Goal: Navigation & Orientation: Find specific page/section

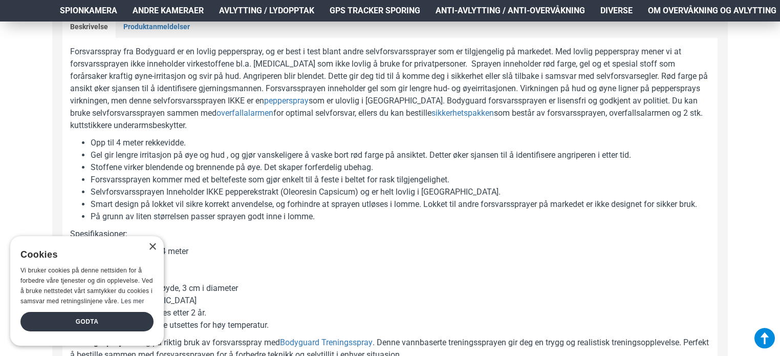
scroll to position [512, 0]
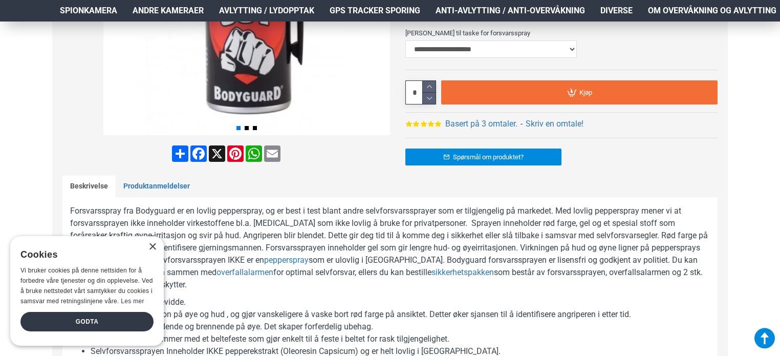
scroll to position [256, 0]
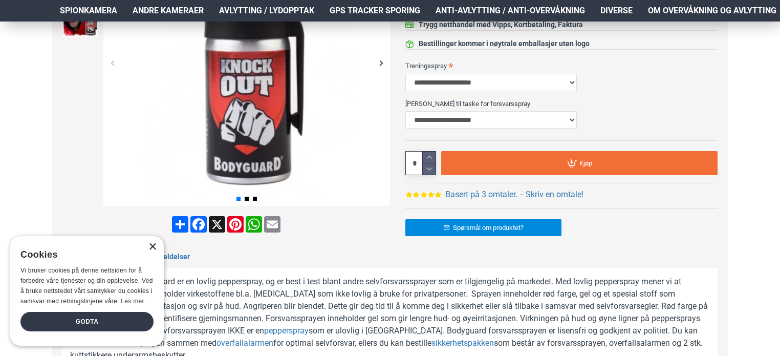
click at [149, 249] on div "×" at bounding box center [152, 247] width 8 height 8
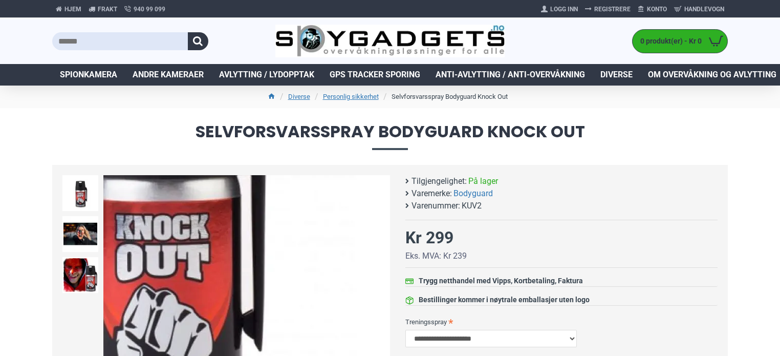
scroll to position [0, 0]
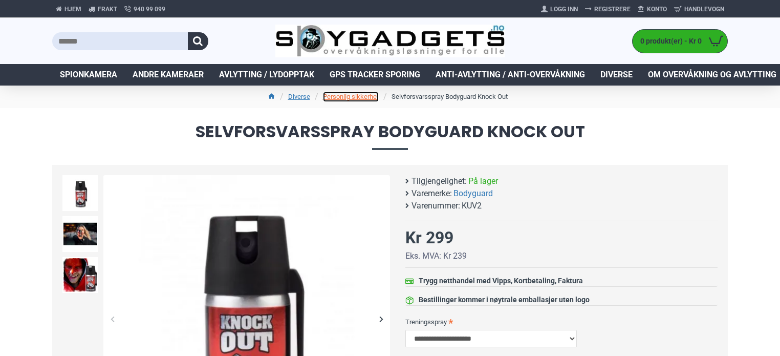
click at [359, 96] on link "Personlig sikkerhet" at bounding box center [351, 97] width 56 height 10
